Goal: Connect with others: Connect with others

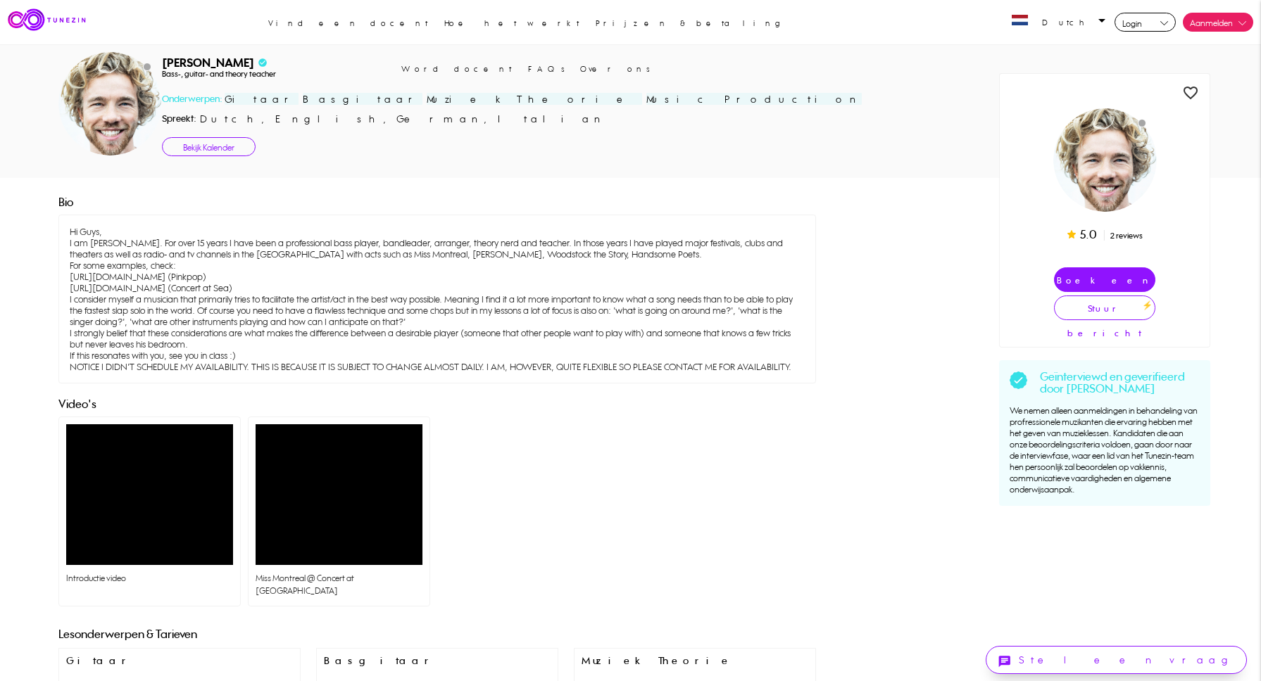
click at [1118, 310] on link "Stuur bericht" at bounding box center [1104, 308] width 101 height 25
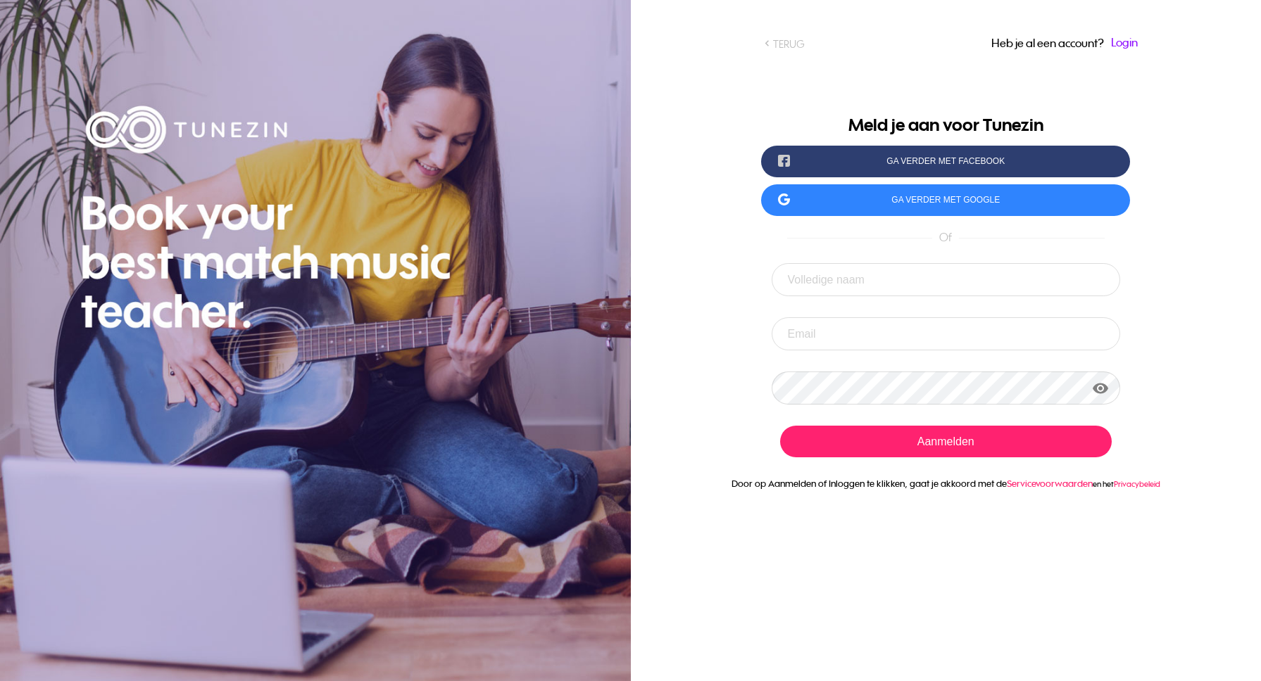
click at [951, 155] on button "Ga verder met Facebook" at bounding box center [945, 162] width 369 height 32
